Goal: Task Accomplishment & Management: Manage account settings

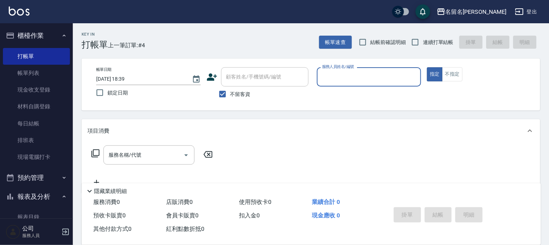
drag, startPoint x: 356, startPoint y: 75, endPoint x: 359, endPoint y: 83, distance: 8.5
click at [359, 81] on input "服務人員姓名/編號" at bounding box center [369, 77] width 98 height 13
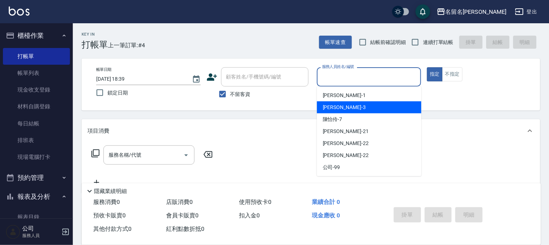
click at [355, 103] on div "[PERSON_NAME]-3" at bounding box center [369, 108] width 105 height 12
type input "[PERSON_NAME]-3"
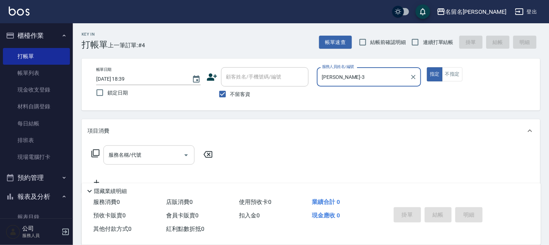
click at [162, 163] on div "服務名稱/代號" at bounding box center [148, 155] width 91 height 19
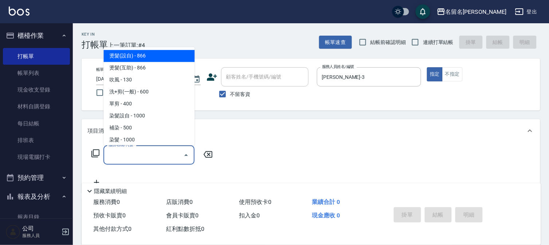
click at [158, 153] on input "服務名稱/代號" at bounding box center [144, 155] width 74 height 13
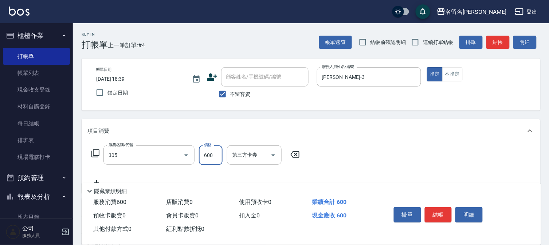
type input "洗+剪(一般)(305)"
type input "650"
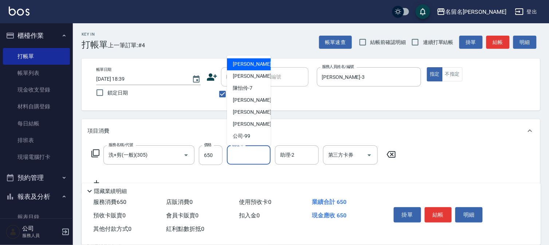
click at [246, 154] on input "助理-1" at bounding box center [248, 155] width 37 height 13
click at [255, 79] on div "李宛真 -3" at bounding box center [249, 77] width 44 height 12
type input "李宛真-3"
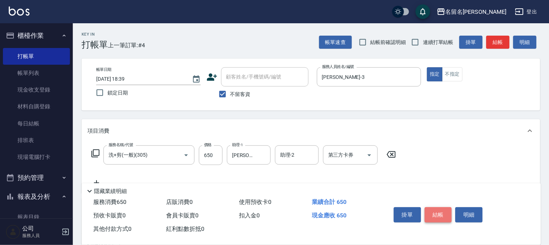
click at [440, 210] on button "結帳" at bounding box center [438, 215] width 27 height 15
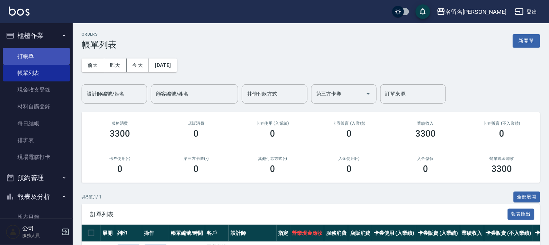
click at [26, 53] on link "打帳單" at bounding box center [36, 56] width 67 height 17
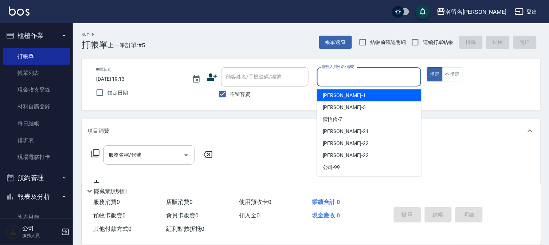
click at [380, 79] on input "服務人員姓名/編號" at bounding box center [369, 77] width 98 height 13
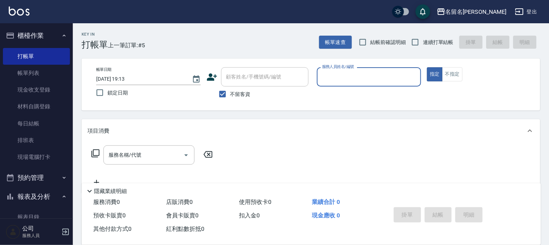
drag, startPoint x: 351, startPoint y: 76, endPoint x: 351, endPoint y: 85, distance: 8.4
click at [351, 77] on input "服務人員姓名/編號" at bounding box center [369, 77] width 98 height 13
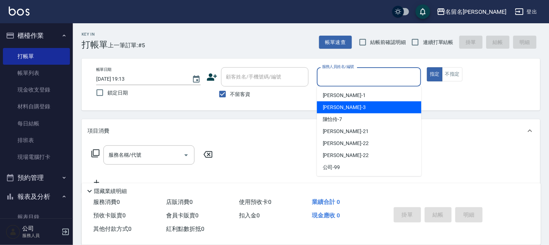
drag, startPoint x: 347, startPoint y: 106, endPoint x: 333, endPoint y: 105, distance: 13.9
click at [345, 106] on div "李宛真 -3" at bounding box center [369, 108] width 105 height 12
type input "李宛真-3"
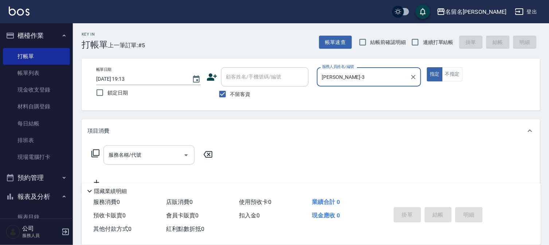
click at [152, 152] on input "服務名稱/代號" at bounding box center [144, 155] width 74 height 13
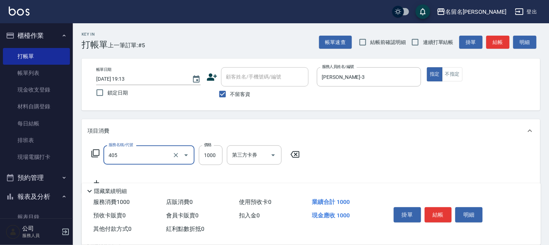
type input "染髮(405)"
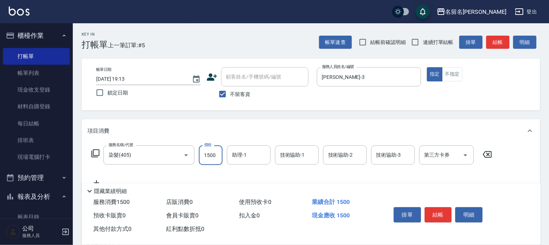
type input "1500"
click at [248, 153] on input "助理-1" at bounding box center [248, 155] width 37 height 13
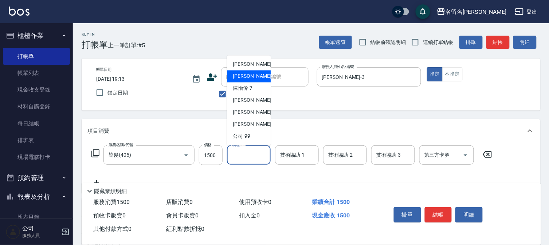
click at [259, 73] on div "李宛真 -3" at bounding box center [249, 77] width 44 height 12
type input "李宛真-3"
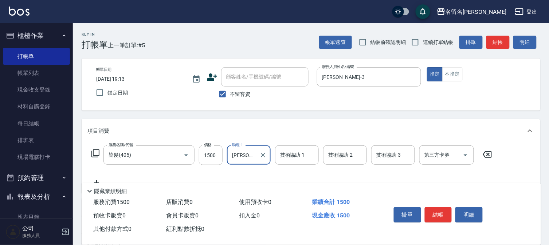
drag, startPoint x: 290, startPoint y: 153, endPoint x: 291, endPoint y: 146, distance: 6.6
click at [291, 150] on input "技術協助-1" at bounding box center [296, 155] width 37 height 13
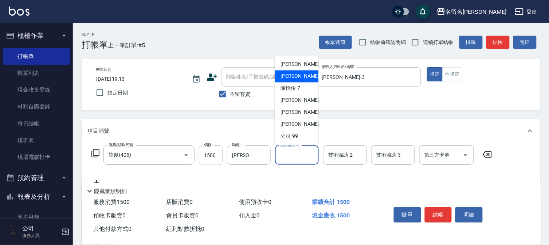
click at [305, 76] on div "李宛真 -3" at bounding box center [297, 77] width 44 height 12
type input "李宛真-3"
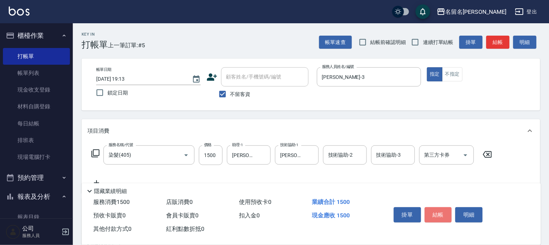
click at [427, 209] on button "結帳" at bounding box center [438, 215] width 27 height 15
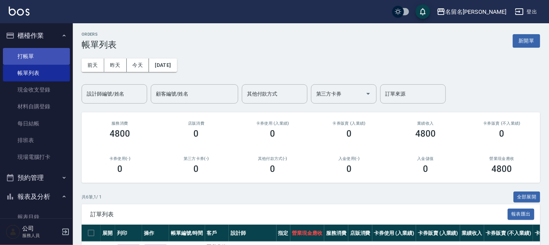
click at [30, 55] on link "打帳單" at bounding box center [36, 56] width 67 height 17
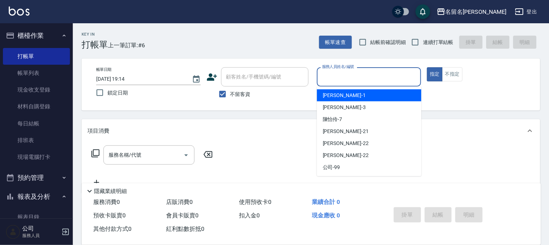
click at [374, 76] on input "服務人員姓名/編號" at bounding box center [369, 77] width 98 height 13
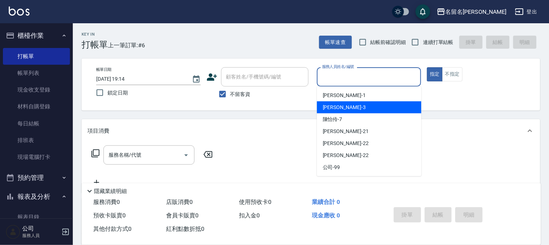
click at [358, 103] on div "李宛真 -3" at bounding box center [369, 108] width 105 height 12
type input "李宛真-3"
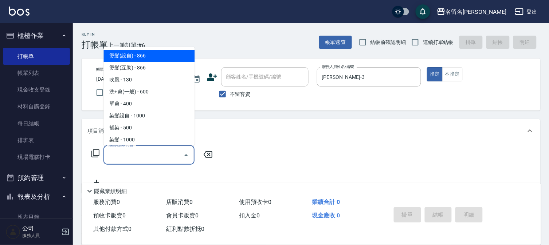
click at [167, 152] on input "服務名稱/代號" at bounding box center [144, 155] width 74 height 13
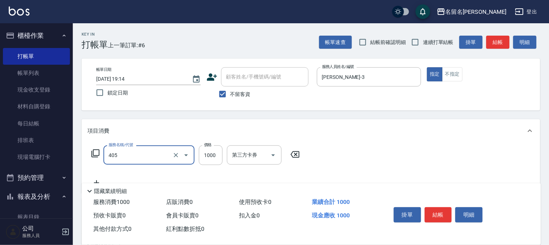
type input "染髮(405)"
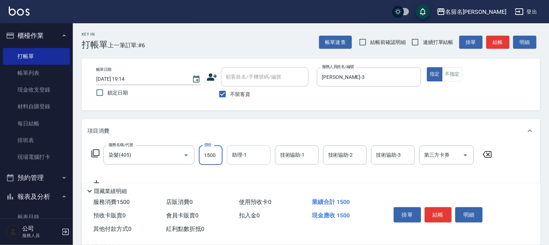
type input "1500"
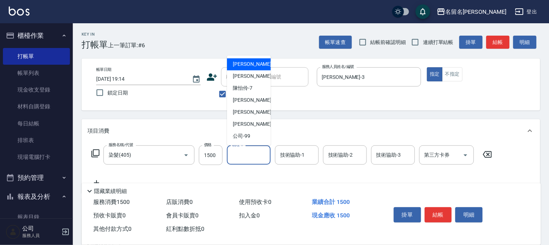
drag, startPoint x: 254, startPoint y: 152, endPoint x: 258, endPoint y: 82, distance: 70.0
click at [253, 152] on input "助理-1" at bounding box center [248, 155] width 37 height 13
drag, startPoint x: 256, startPoint y: 78, endPoint x: 302, endPoint y: 123, distance: 64.4
click at [256, 77] on div "李宛真 -3" at bounding box center [249, 77] width 44 height 12
type input "李宛真-3"
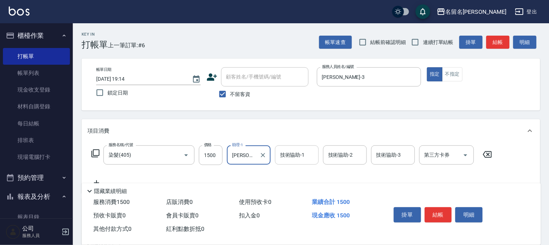
click at [311, 150] on input "技術協助-1" at bounding box center [296, 155] width 37 height 13
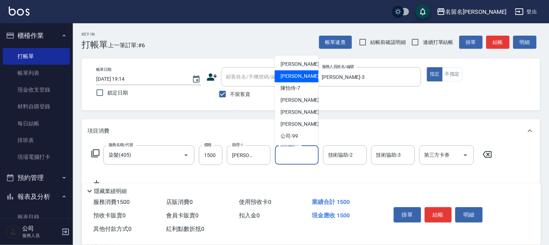
click at [297, 80] on div "李宛真 -3" at bounding box center [297, 77] width 44 height 12
type input "李宛真-3"
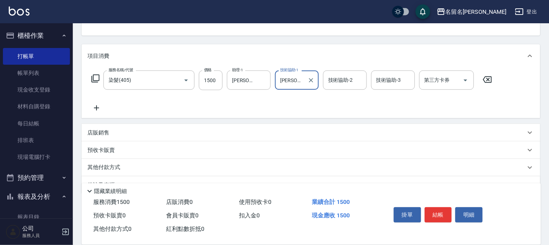
scroll to position [81, 0]
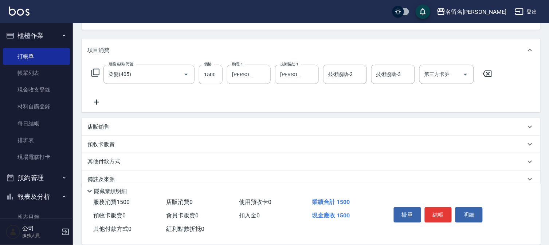
click at [98, 100] on icon at bounding box center [96, 102] width 18 height 9
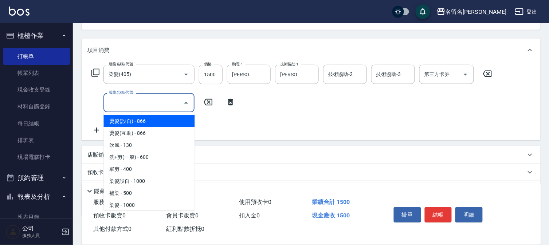
click at [118, 101] on input "服務名稱/代號" at bounding box center [144, 103] width 74 height 13
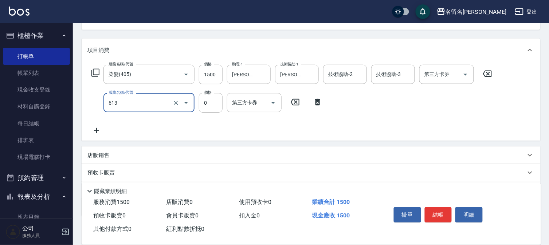
type input "免費雪恆護髮(613)"
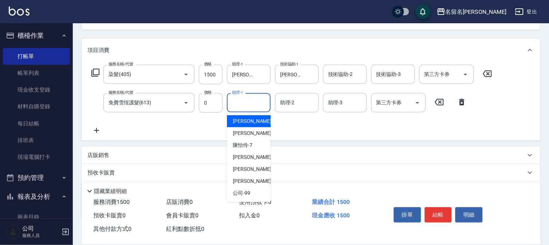
click at [242, 107] on input "助理-1" at bounding box center [248, 103] width 37 height 13
click at [238, 131] on span "李宛真 -3" at bounding box center [254, 134] width 43 height 8
type input "李宛真-3"
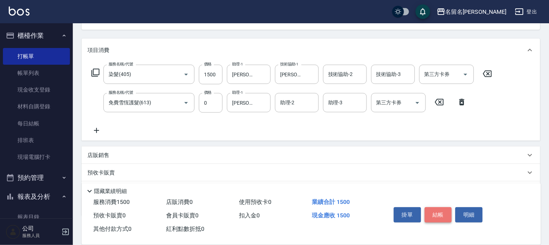
click at [430, 214] on button "結帳" at bounding box center [438, 215] width 27 height 15
click at [430, 213] on div "掛單 結帳 明細" at bounding box center [438, 216] width 95 height 23
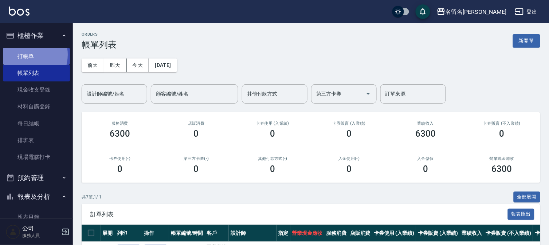
click at [26, 55] on link "打帳單" at bounding box center [36, 56] width 67 height 17
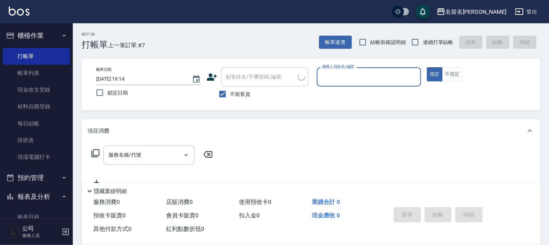
drag, startPoint x: 359, startPoint y: 79, endPoint x: 356, endPoint y: 94, distance: 14.9
click at [359, 84] on div "服務人員姓名/編號" at bounding box center [369, 76] width 105 height 19
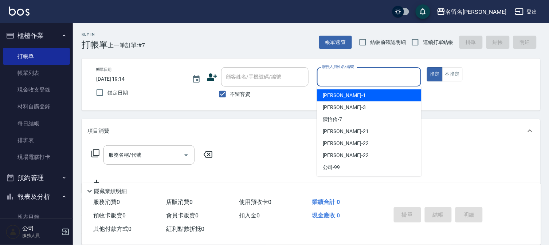
drag, startPoint x: 351, startPoint y: 75, endPoint x: 347, endPoint y: 109, distance: 33.3
click at [351, 79] on input "服務人員姓名/編號" at bounding box center [369, 77] width 98 height 13
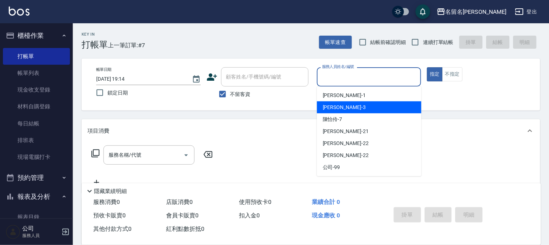
click at [346, 107] on div "李宛真 -3" at bounding box center [369, 108] width 105 height 12
type input "李宛真-3"
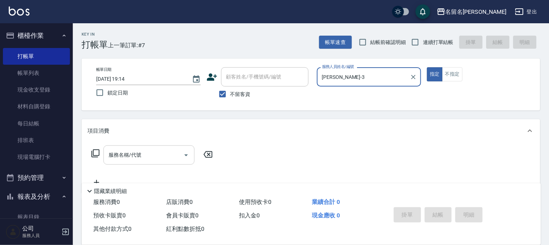
click at [140, 155] on input "服務名稱/代號" at bounding box center [144, 155] width 74 height 13
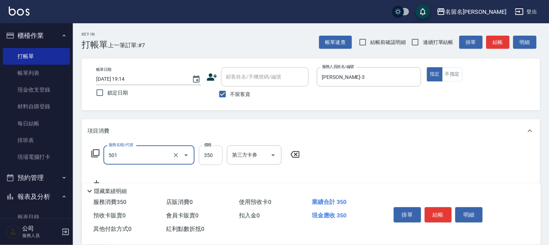
type input "P.S洗髮(501)"
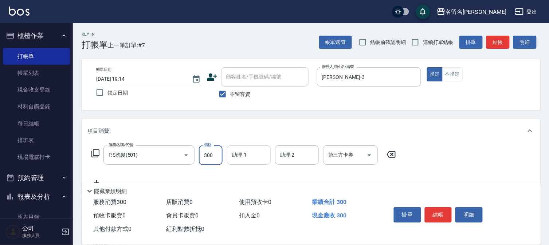
type input "300"
click at [244, 157] on input "助理-1" at bounding box center [248, 155] width 37 height 13
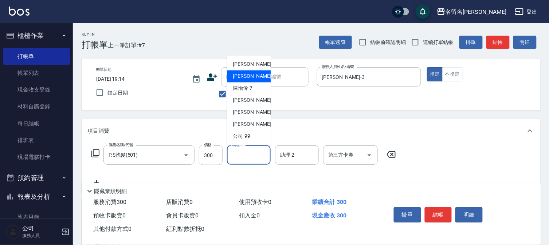
click at [255, 78] on div "李宛真 -3" at bounding box center [249, 77] width 44 height 12
type input "李宛真-3"
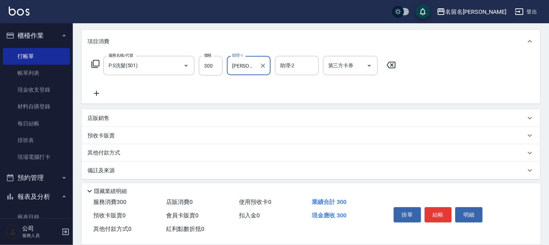
scroll to position [93, 0]
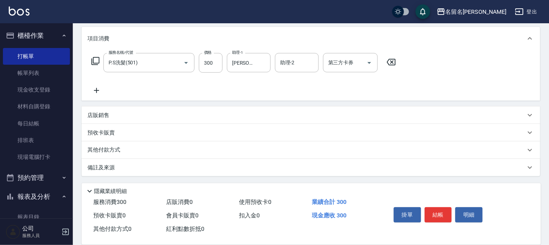
click at [98, 89] on icon at bounding box center [96, 90] width 18 height 9
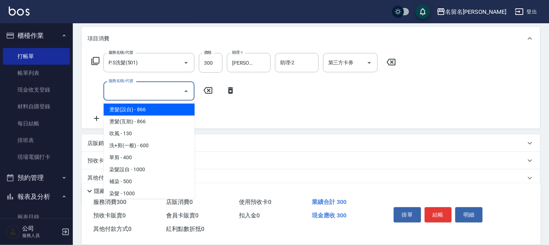
click at [118, 95] on input "服務名稱/代號" at bounding box center [144, 91] width 74 height 13
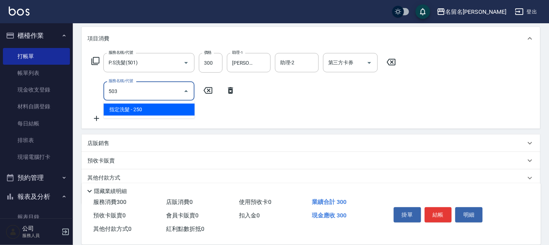
type input "指定洗髮(503)"
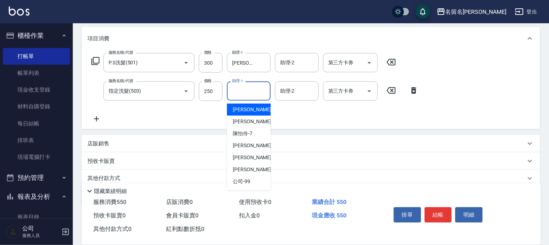
click at [259, 95] on input "助理-1" at bounding box center [248, 91] width 37 height 13
click at [252, 117] on div "李宛真 -3" at bounding box center [249, 122] width 44 height 12
type input "李宛真-3"
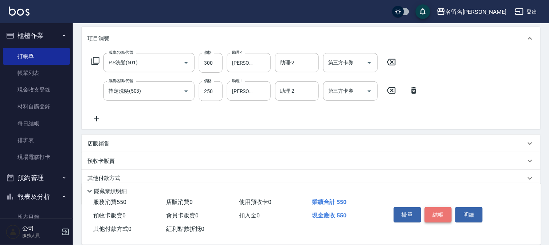
drag, startPoint x: 440, startPoint y: 206, endPoint x: 434, endPoint y: 206, distance: 5.5
click at [439, 208] on button "結帳" at bounding box center [438, 215] width 27 height 15
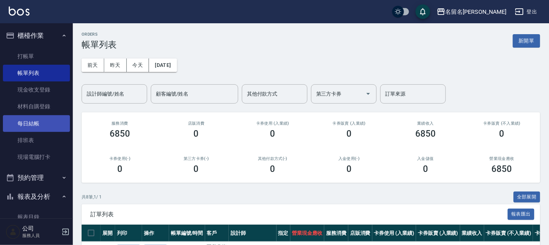
click at [38, 121] on link "每日結帳" at bounding box center [36, 123] width 67 height 17
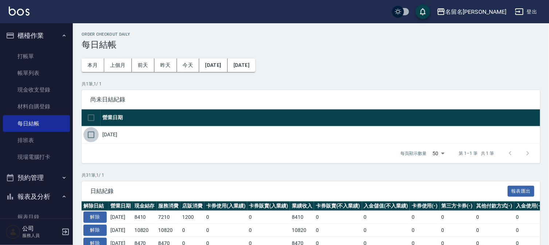
click at [96, 133] on input "checkbox" at bounding box center [90, 134] width 15 height 15
checkbox input "true"
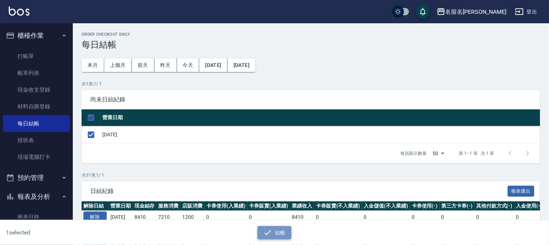
click at [266, 232] on icon "button" at bounding box center [267, 233] width 9 height 9
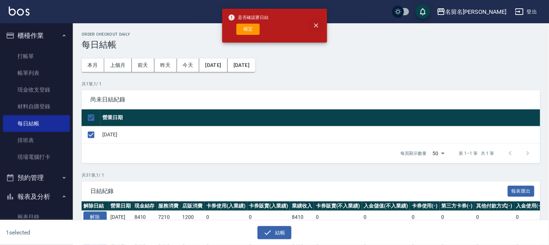
click at [314, 26] on icon "close" at bounding box center [316, 25] width 7 height 7
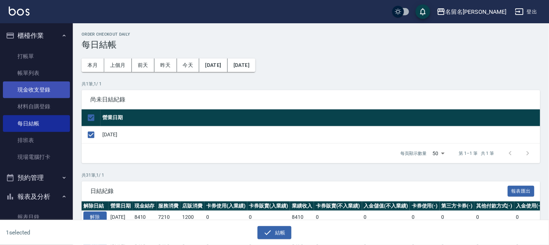
click at [40, 89] on link "現金收支登錄" at bounding box center [36, 90] width 67 height 17
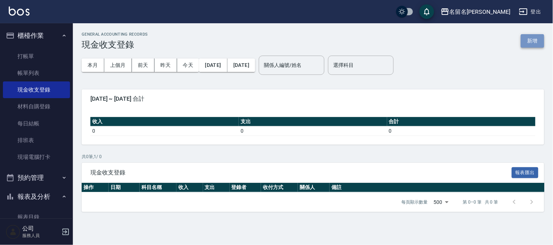
click at [534, 41] on button "新增" at bounding box center [532, 40] width 23 height 13
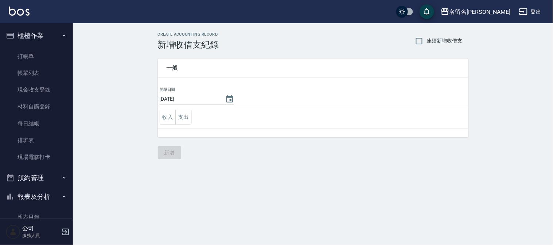
drag, startPoint x: 187, startPoint y: 114, endPoint x: 193, endPoint y: 118, distance: 7.3
click at [189, 114] on button "支出" at bounding box center [183, 117] width 16 height 15
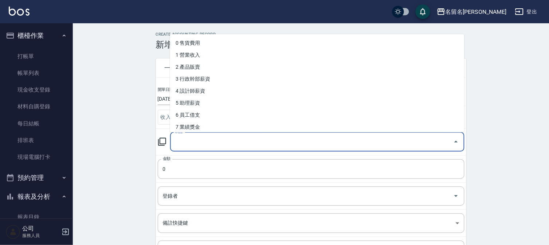
click at [193, 146] on input "科目" at bounding box center [311, 142] width 277 height 13
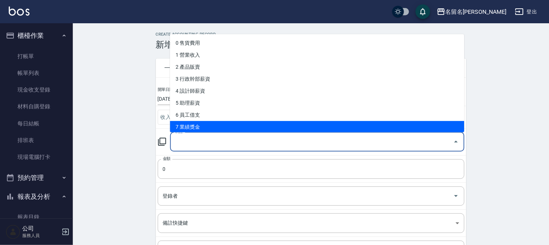
scroll to position [121, 0]
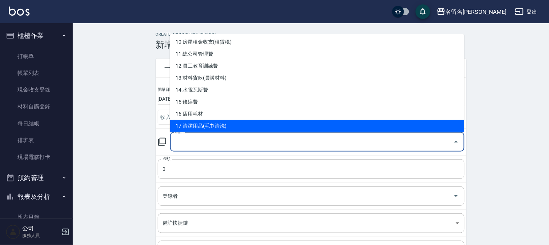
click at [220, 126] on li "17 清潔用品(毛巾清洗)" at bounding box center [317, 126] width 294 height 12
type input "17 清潔用品(毛巾清洗)"
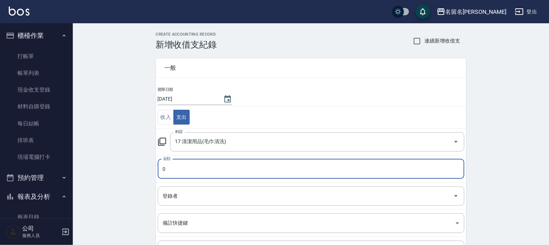
click at [195, 173] on input "0" at bounding box center [311, 170] width 307 height 20
type input "250"
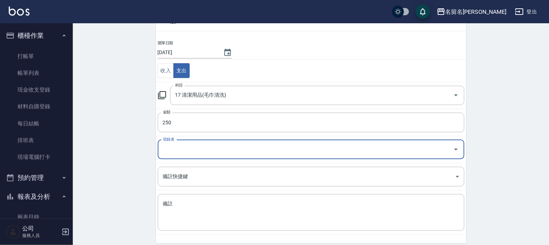
scroll to position [76, 0]
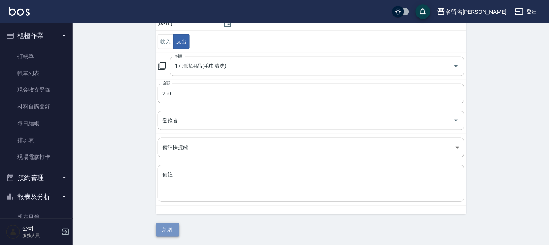
click at [165, 225] on button "新增" at bounding box center [167, 230] width 23 height 13
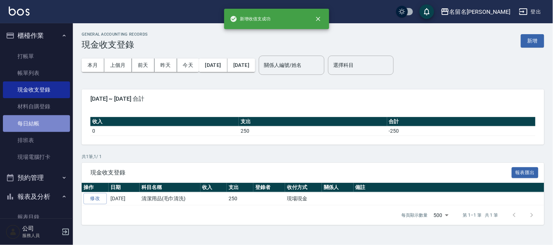
click at [37, 121] on link "每日結帳" at bounding box center [36, 123] width 67 height 17
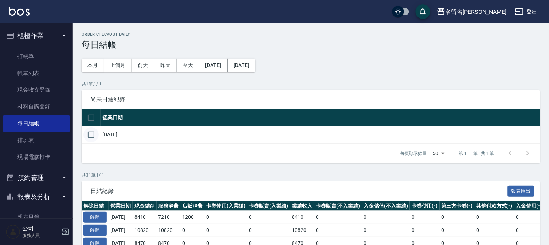
click at [93, 134] on input "checkbox" at bounding box center [90, 134] width 15 height 15
checkbox input "true"
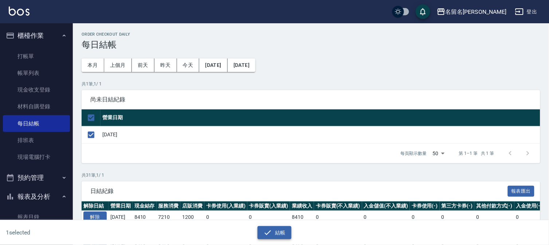
click at [284, 228] on button "結帳" at bounding box center [275, 233] width 34 height 13
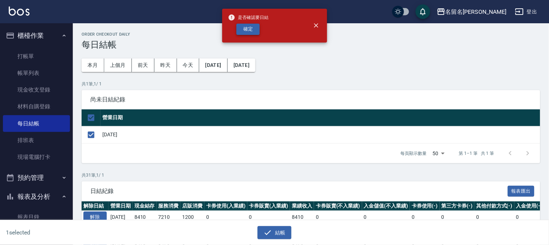
click at [241, 30] on button "確定" at bounding box center [247, 29] width 23 height 11
checkbox input "false"
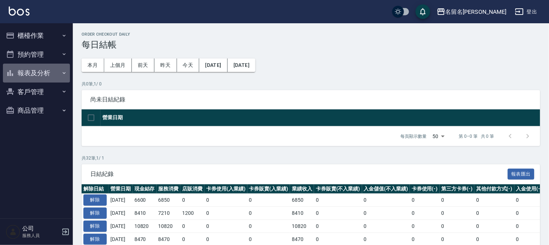
drag, startPoint x: 26, startPoint y: 72, endPoint x: 27, endPoint y: 94, distance: 21.9
click at [26, 74] on button "報表及分析" at bounding box center [36, 73] width 67 height 19
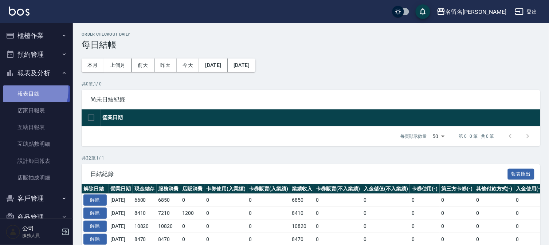
click at [25, 90] on link "報表目錄" at bounding box center [36, 94] width 67 height 17
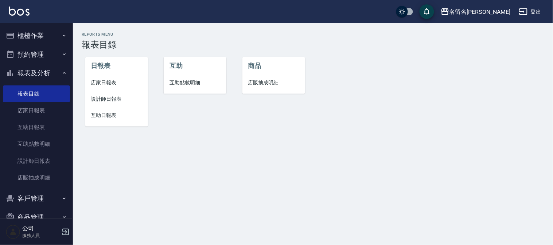
click at [100, 86] on span "店家日報表" at bounding box center [116, 83] width 51 height 8
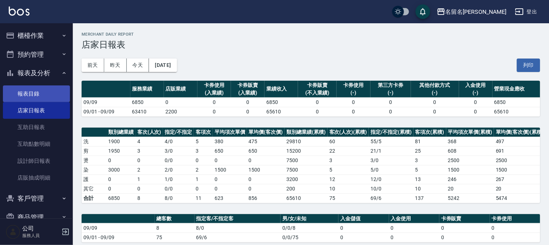
drag, startPoint x: 530, startPoint y: 66, endPoint x: 29, endPoint y: 98, distance: 502.2
click at [530, 66] on button "列印" at bounding box center [528, 65] width 23 height 13
click at [28, 94] on link "報表目錄" at bounding box center [36, 94] width 67 height 17
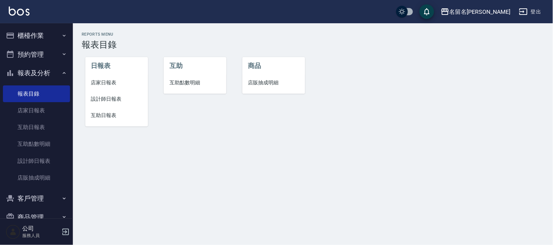
click at [101, 100] on span "設計師日報表" at bounding box center [116, 99] width 51 height 8
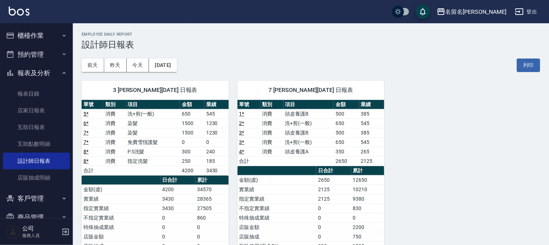
drag, startPoint x: 533, startPoint y: 64, endPoint x: 420, endPoint y: 217, distance: 190.2
click at [530, 64] on button "列印" at bounding box center [528, 65] width 23 height 13
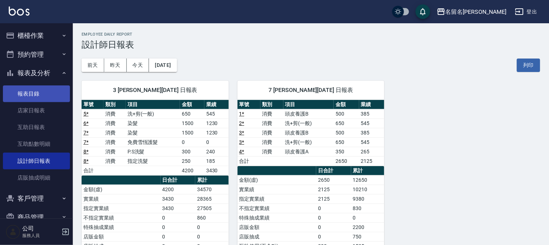
click at [34, 94] on link "報表目錄" at bounding box center [36, 94] width 67 height 17
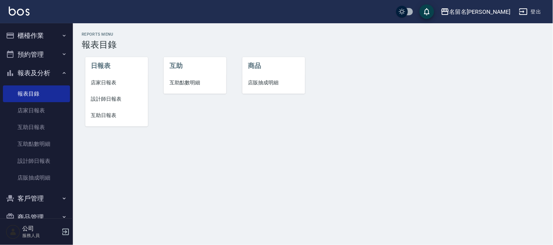
click at [98, 113] on span "互助日報表" at bounding box center [116, 116] width 51 height 8
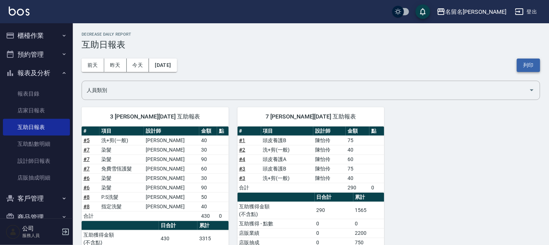
click at [528, 67] on button "列印" at bounding box center [528, 65] width 23 height 13
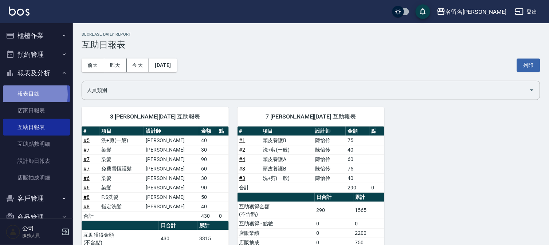
click at [28, 95] on link "報表目錄" at bounding box center [36, 94] width 67 height 17
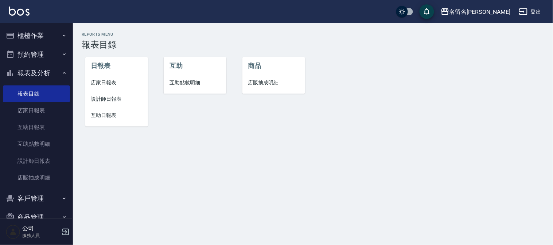
click at [103, 97] on span "設計師日報表" at bounding box center [116, 99] width 51 height 8
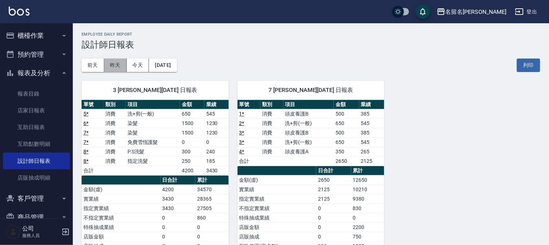
click at [115, 66] on button "昨天" at bounding box center [115, 65] width 23 height 13
